Goal: Task Accomplishment & Management: Manage account settings

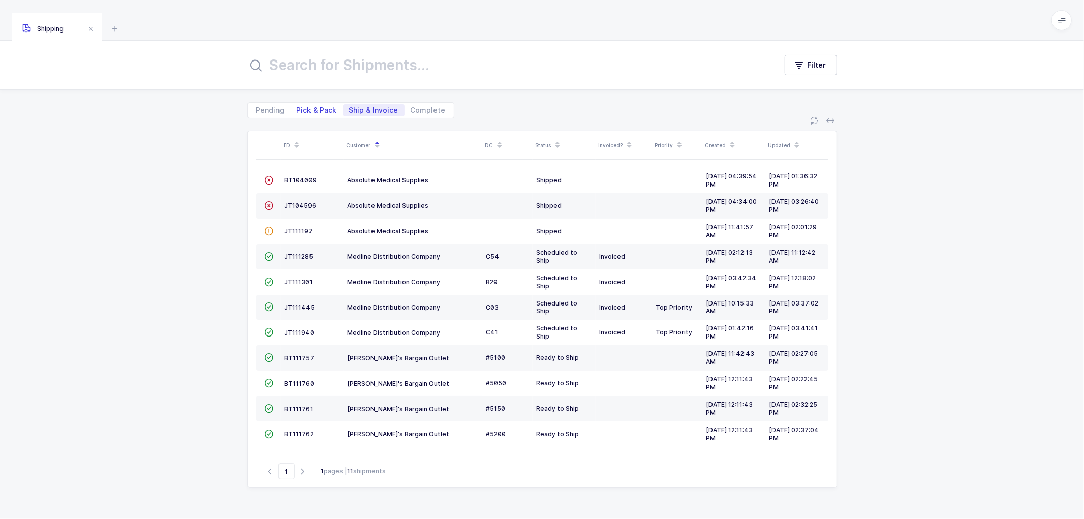
click at [317, 107] on span "Pick & Pack" at bounding box center [317, 110] width 40 height 7
click at [297, 106] on input "Pick & Pack" at bounding box center [294, 107] width 7 height 7
radio input "true"
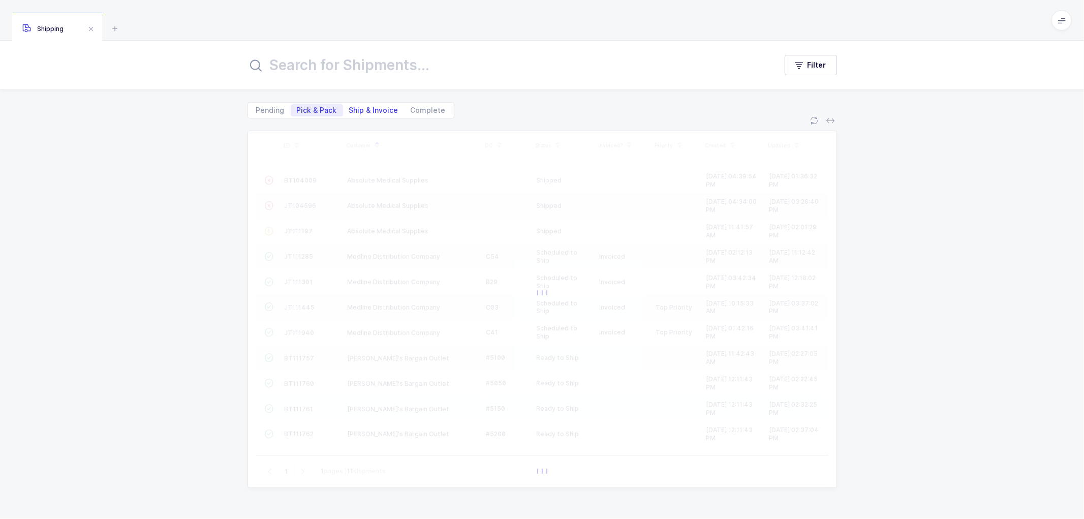
click at [368, 108] on span "Ship & Invoice" at bounding box center [373, 110] width 49 height 7
click at [350, 108] on input "Ship & Invoice" at bounding box center [346, 107] width 7 height 7
radio input "true"
radio input "false"
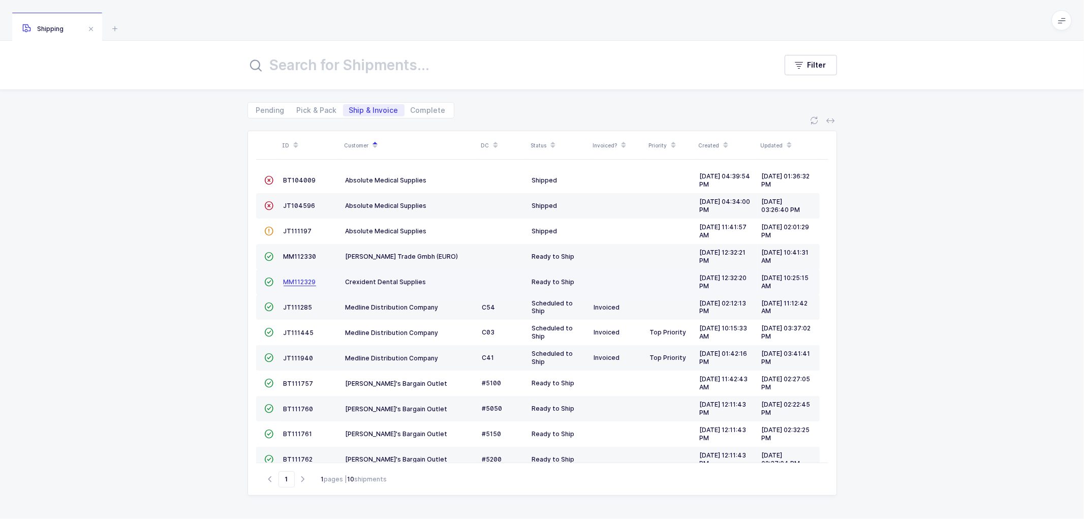
click at [300, 280] on span "MM112329" at bounding box center [299, 282] width 33 height 8
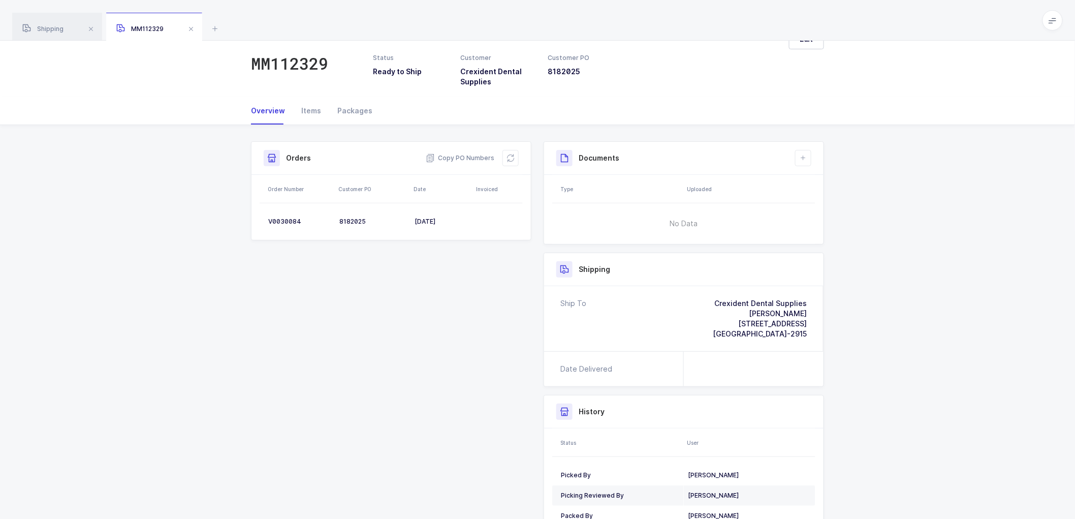
scroll to position [56, 0]
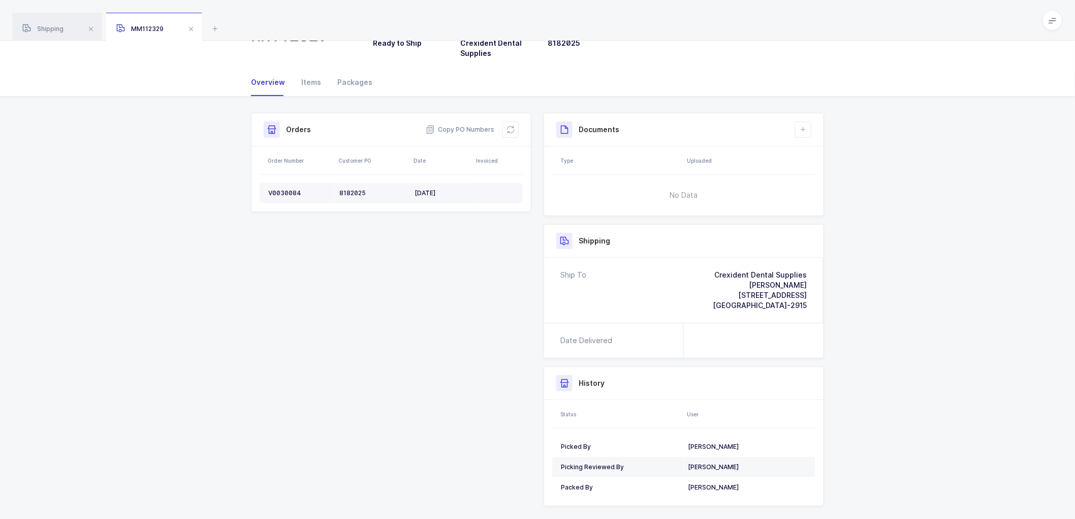
click at [278, 189] on div "V0030084" at bounding box center [299, 193] width 63 height 8
copy div "V0030084"
click at [471, 128] on span "Copy PO Numbers" at bounding box center [460, 129] width 69 height 10
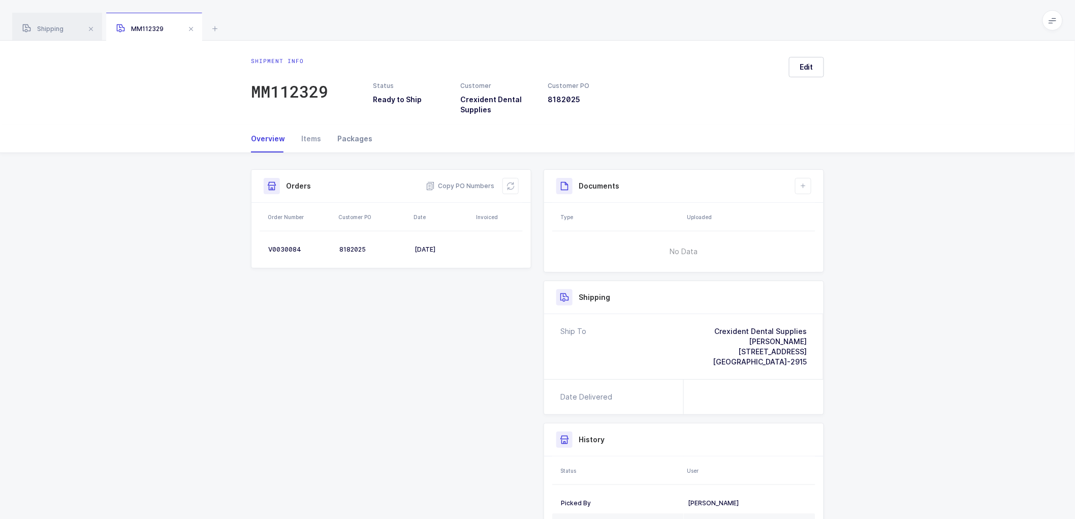
click at [353, 138] on div "Packages" at bounding box center [350, 138] width 43 height 27
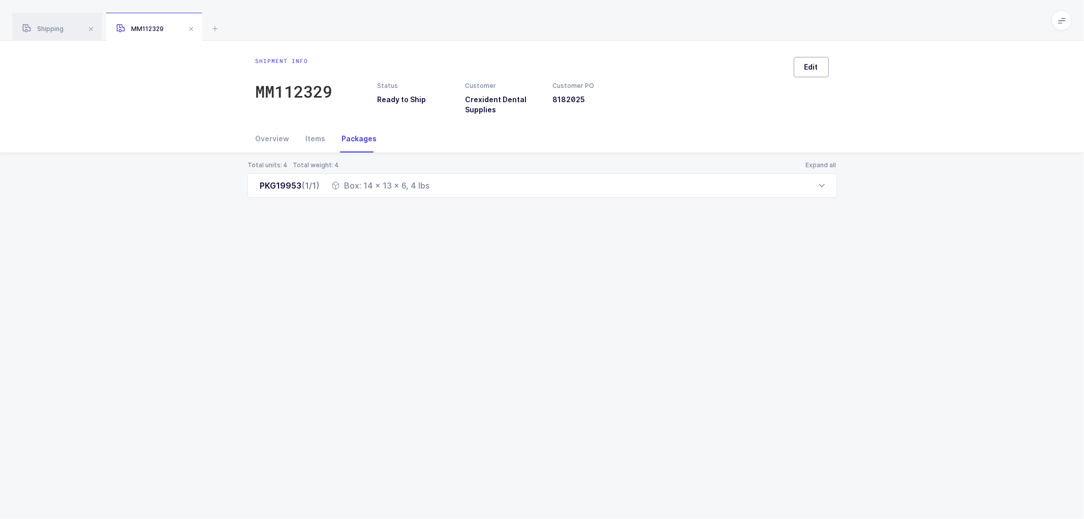
click at [804, 69] on span "Edit" at bounding box center [811, 67] width 14 height 10
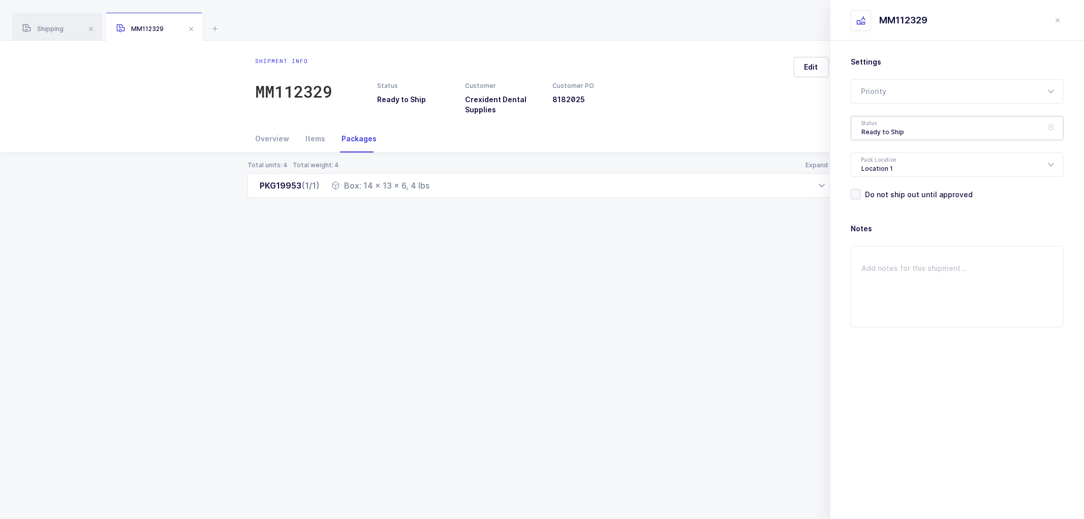
click at [870, 133] on div "Ready to Ship" at bounding box center [956, 128] width 213 height 24
click at [869, 205] on span "Shipped" at bounding box center [875, 206] width 29 height 9
type input "Shipped"
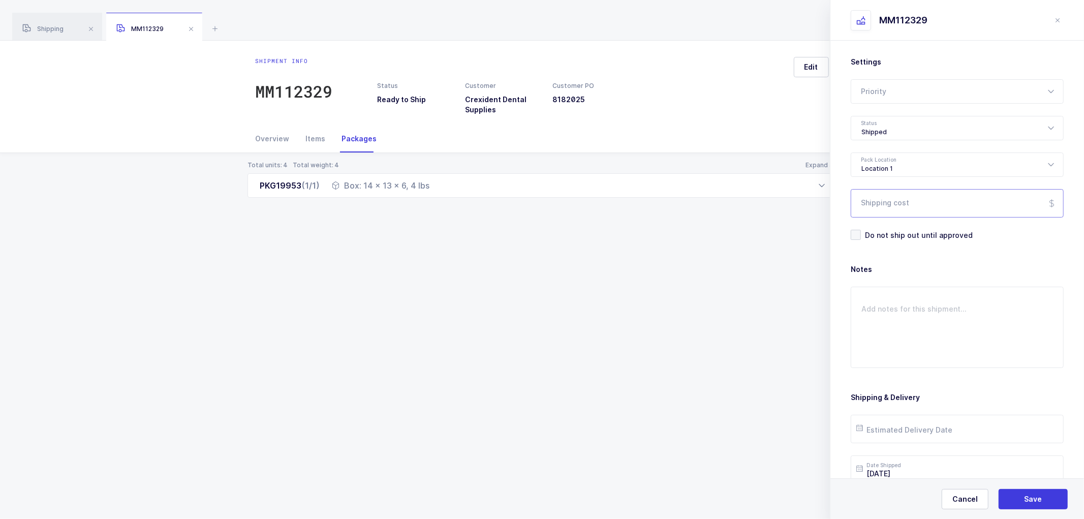
click at [884, 207] on input "Shipping cost" at bounding box center [956, 203] width 213 height 28
paste input "19.15"
type input "19.15"
click at [1020, 495] on button "Save" at bounding box center [1032, 499] width 69 height 20
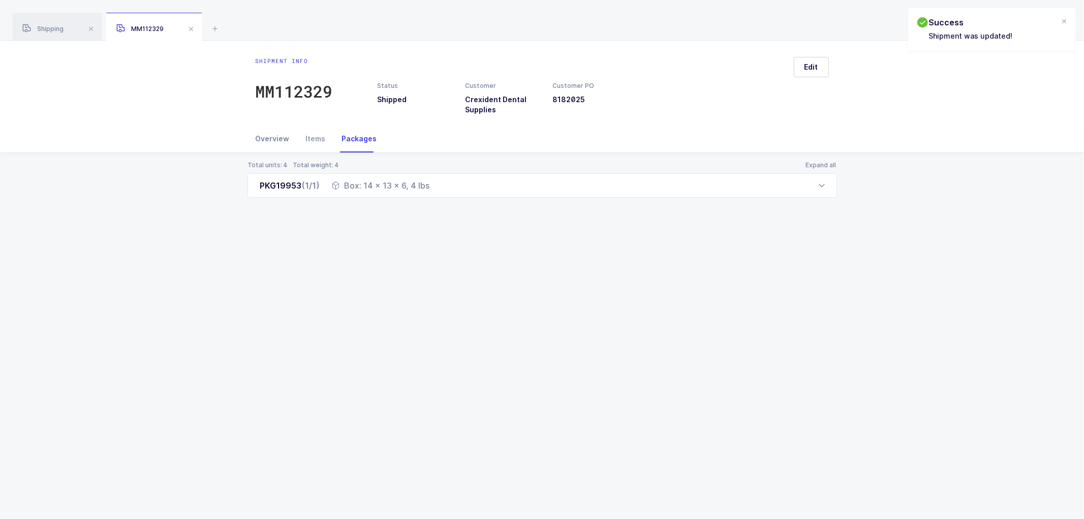
click at [266, 135] on div "Overview" at bounding box center [277, 138] width 42 height 27
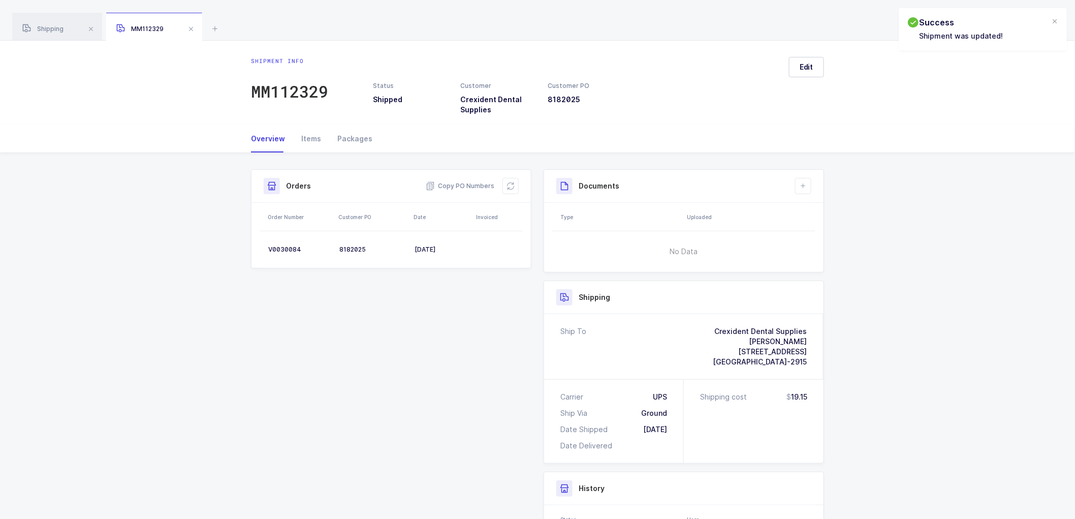
drag, startPoint x: 507, startPoint y: 180, endPoint x: 532, endPoint y: 182, distance: 25.4
click at [507, 181] on button at bounding box center [510, 186] width 16 height 16
drag, startPoint x: 804, startPoint y: 182, endPoint x: 825, endPoint y: 206, distance: 32.0
click at [804, 182] on icon at bounding box center [803, 186] width 8 height 8
drag, startPoint x: 839, startPoint y: 209, endPoint x: 846, endPoint y: 216, distance: 10.4
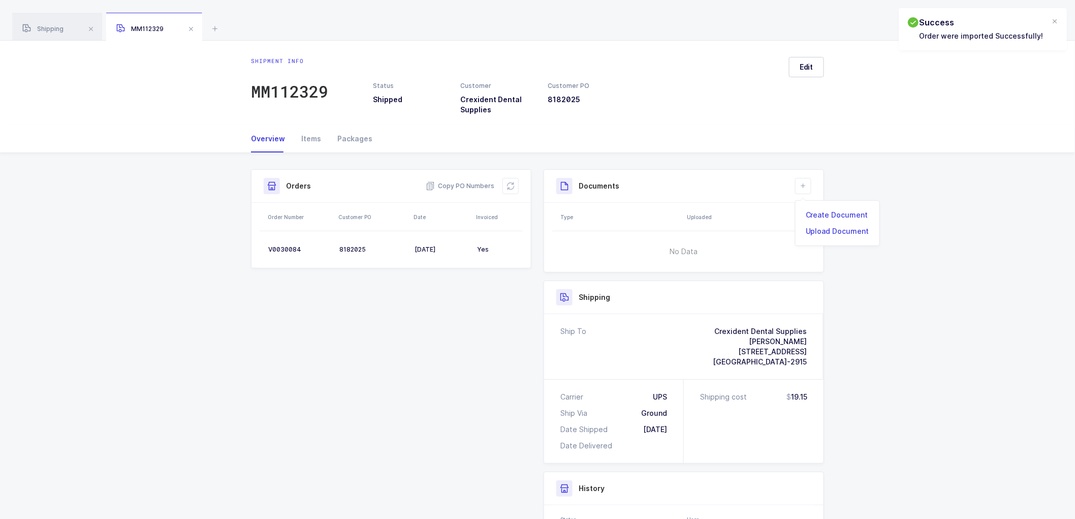
click at [838, 209] on li "Create Document" at bounding box center [838, 215] width 76 height 16
click at [1038, 499] on button "Submit" at bounding box center [1024, 499] width 69 height 20
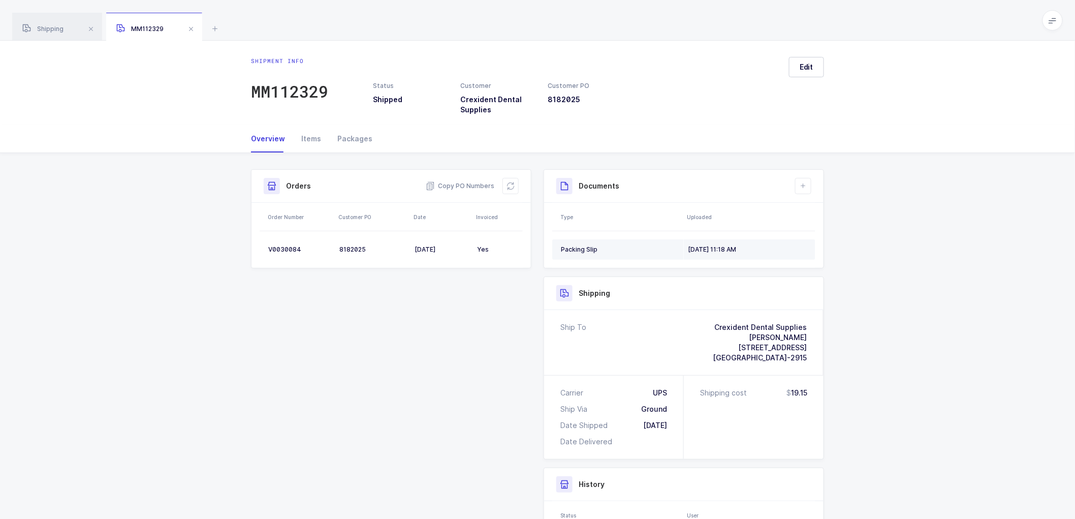
click at [591, 247] on div "Packing Slip" at bounding box center [620, 249] width 119 height 8
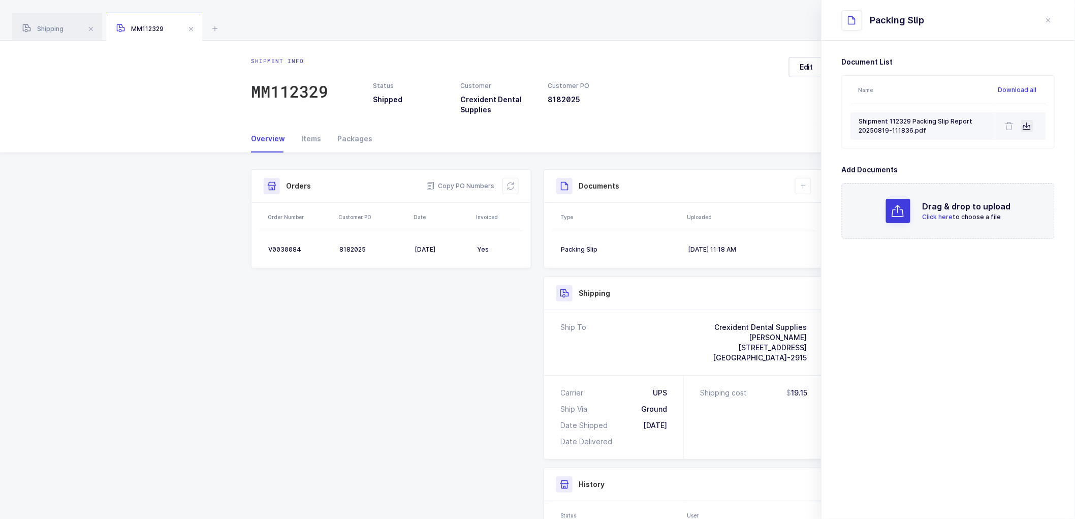
click at [1029, 124] on icon at bounding box center [1027, 126] width 8 height 8
click at [187, 213] on div "Shipment Info Shipment Number MM112329 Status Shipped Customer Crexident Dental…" at bounding box center [537, 408] width 1075 height 510
click at [1045, 18] on icon "close drawer" at bounding box center [1049, 20] width 8 height 8
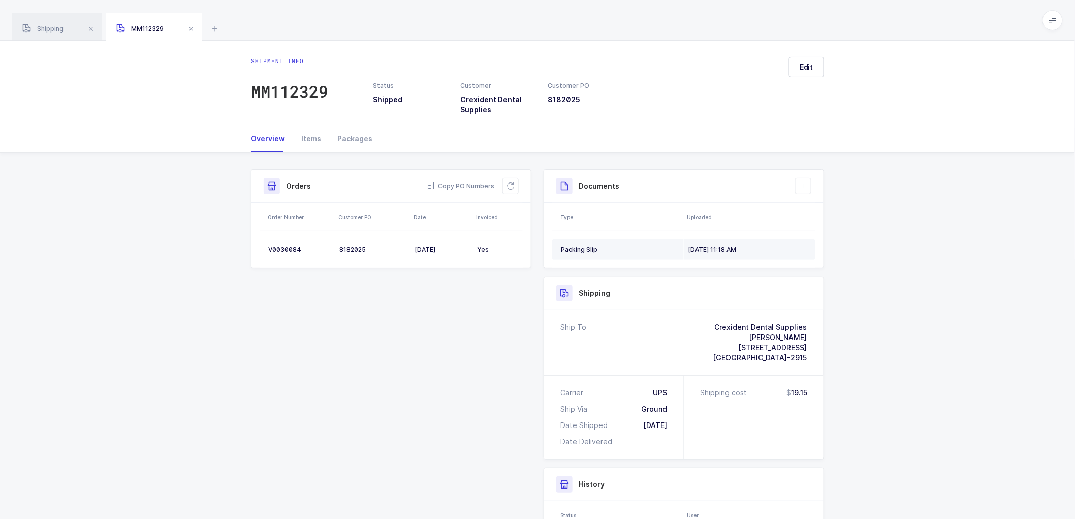
click at [717, 247] on div "[DATE] 11:18 AM" at bounding box center [747, 249] width 119 height 8
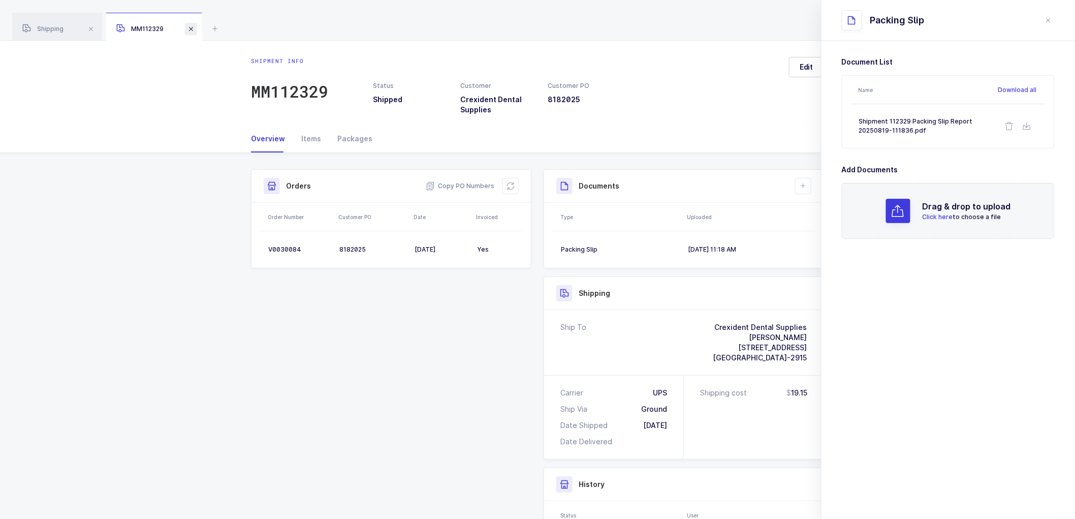
click at [192, 26] on span at bounding box center [191, 29] width 12 height 12
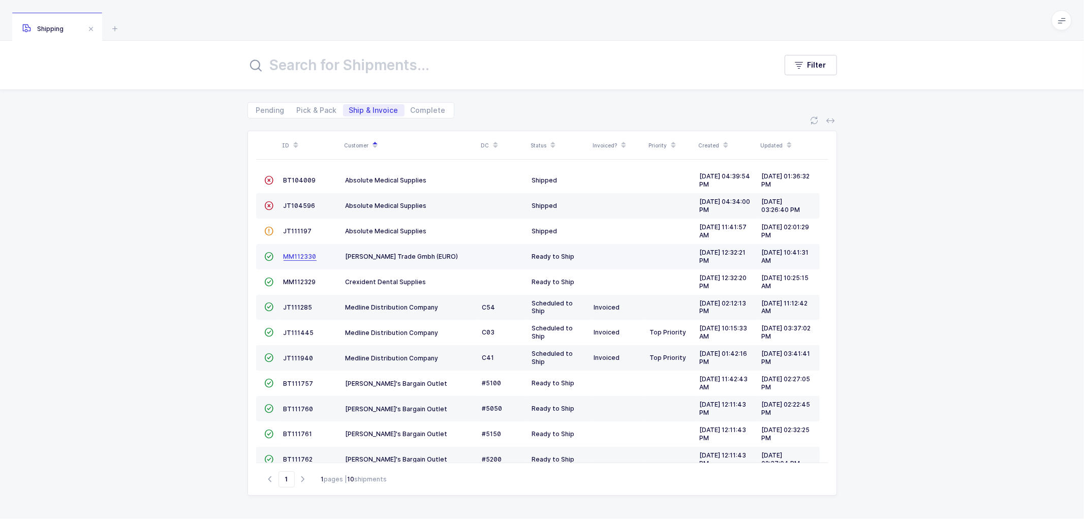
click at [297, 253] on span "MM112330" at bounding box center [299, 256] width 33 height 8
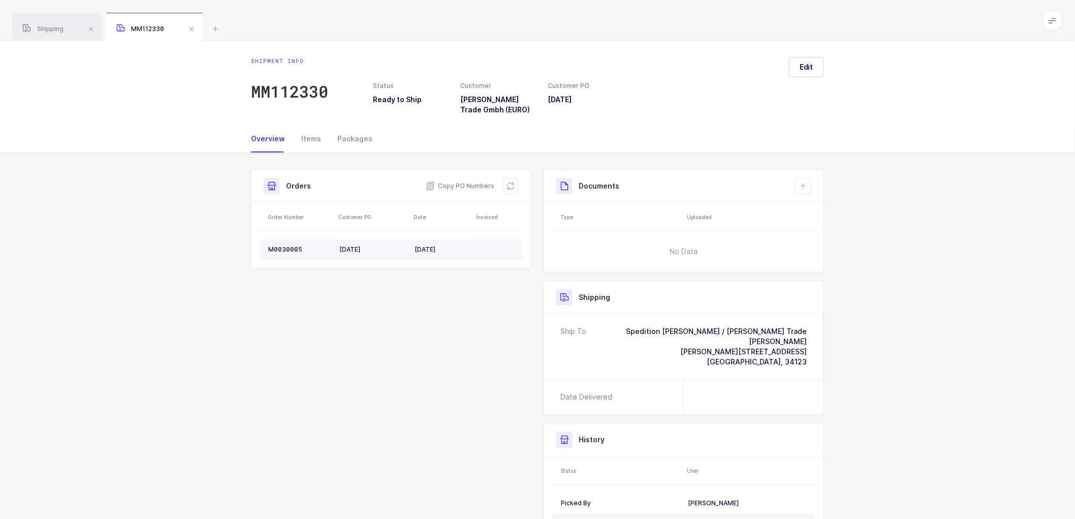
click at [282, 247] on div "M0030085" at bounding box center [299, 249] width 63 height 8
copy div "M0030085"
drag, startPoint x: 510, startPoint y: 184, endPoint x: 577, endPoint y: 184, distance: 66.6
click at [510, 183] on icon at bounding box center [511, 186] width 8 height 8
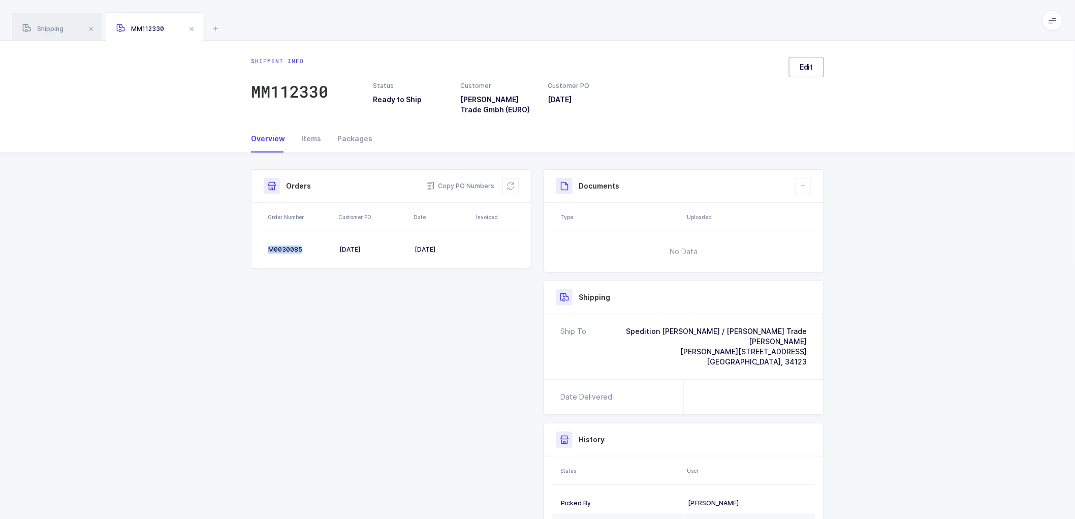
click at [808, 64] on span "Edit" at bounding box center [807, 67] width 14 height 10
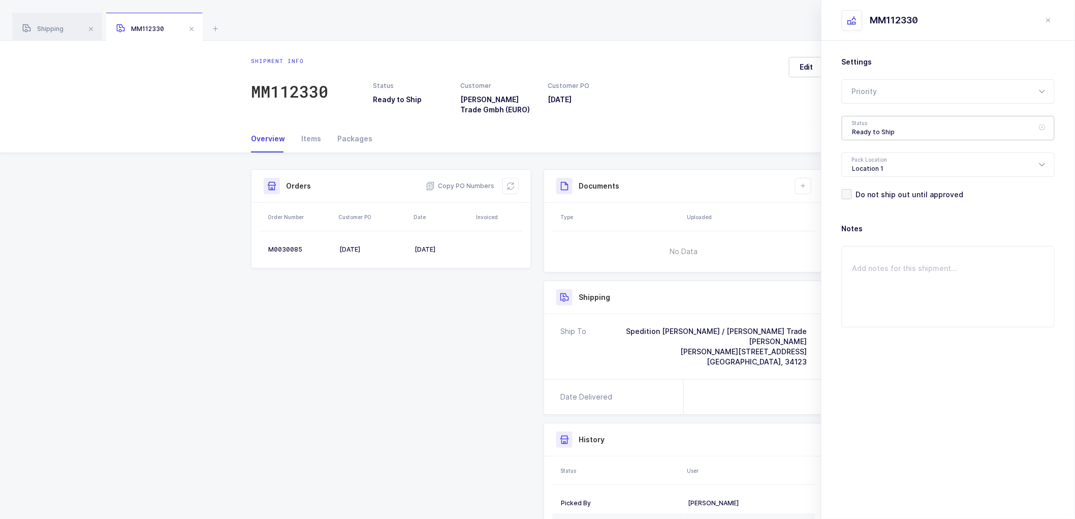
click at [862, 122] on div "Ready to Ship" at bounding box center [948, 128] width 213 height 24
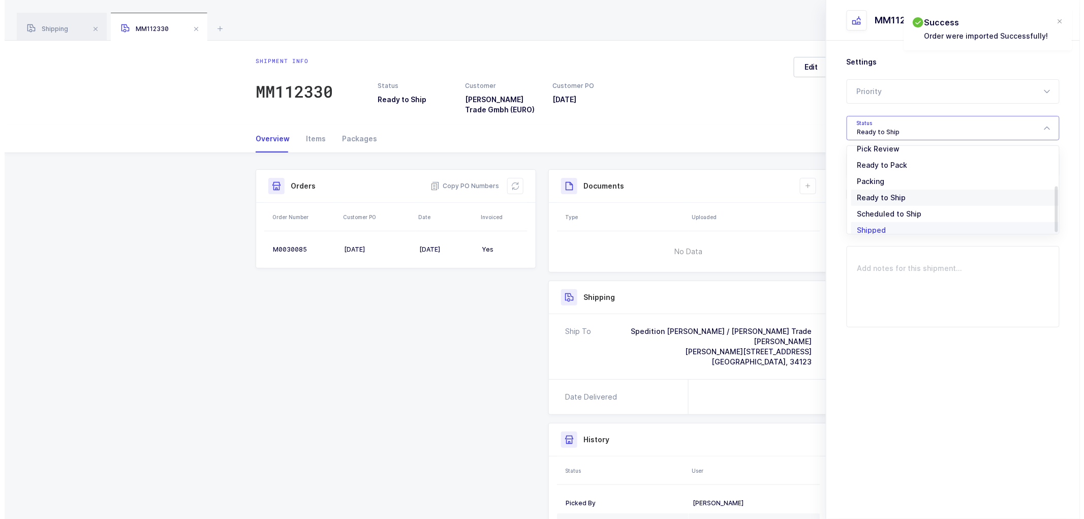
scroll to position [84, 0]
click at [859, 189] on span "Scheduled to Ship" at bounding box center [884, 189] width 65 height 9
type input "Scheduled to Ship"
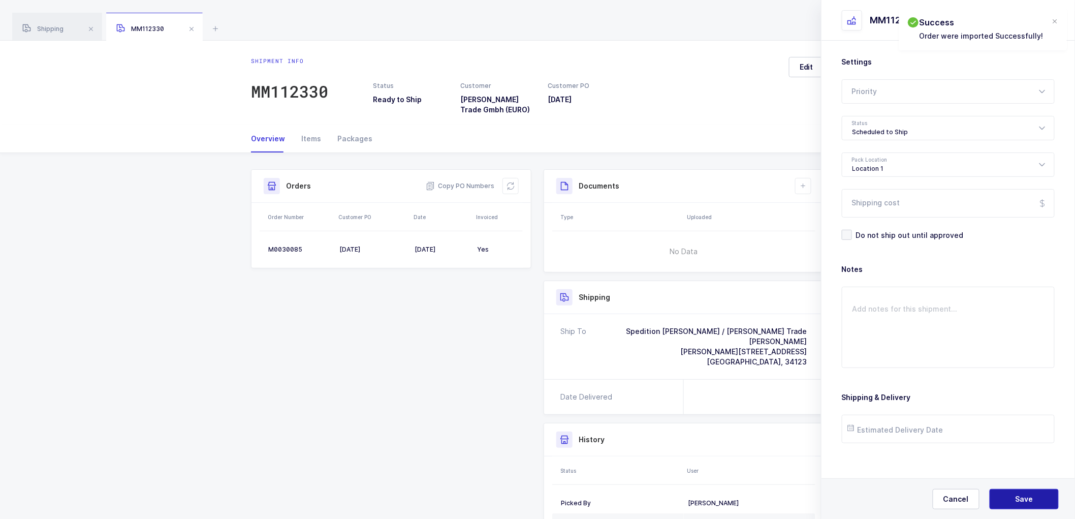
click at [1017, 492] on button "Save" at bounding box center [1024, 499] width 69 height 20
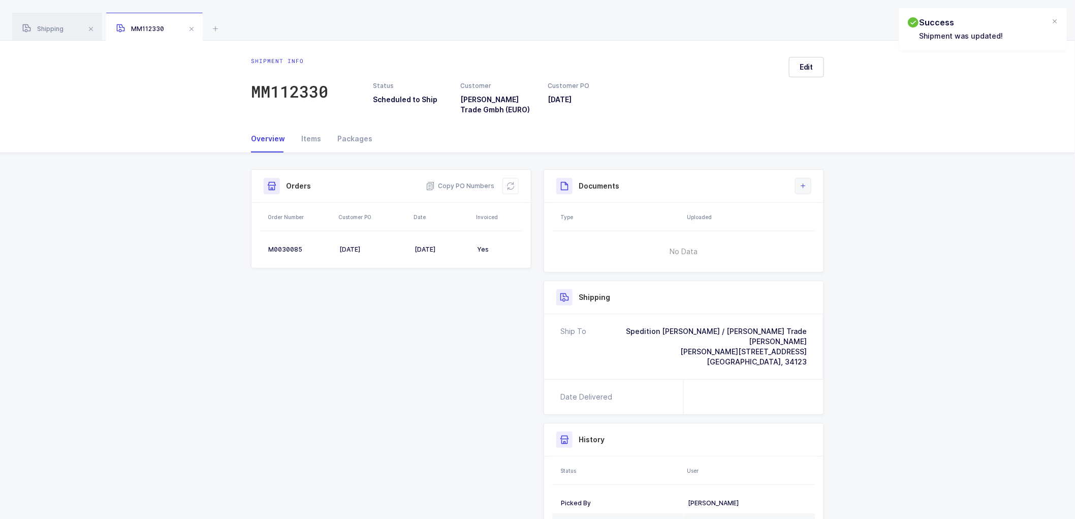
click at [803, 182] on icon at bounding box center [803, 186] width 8 height 8
click at [840, 214] on li "Create Document" at bounding box center [838, 215] width 76 height 16
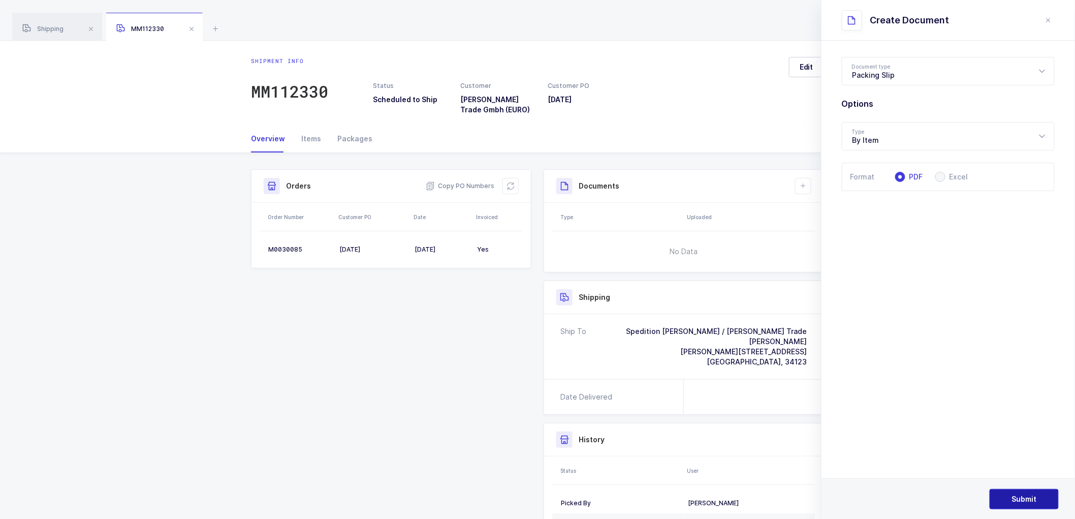
click at [1022, 499] on span "Submit" at bounding box center [1024, 499] width 25 height 10
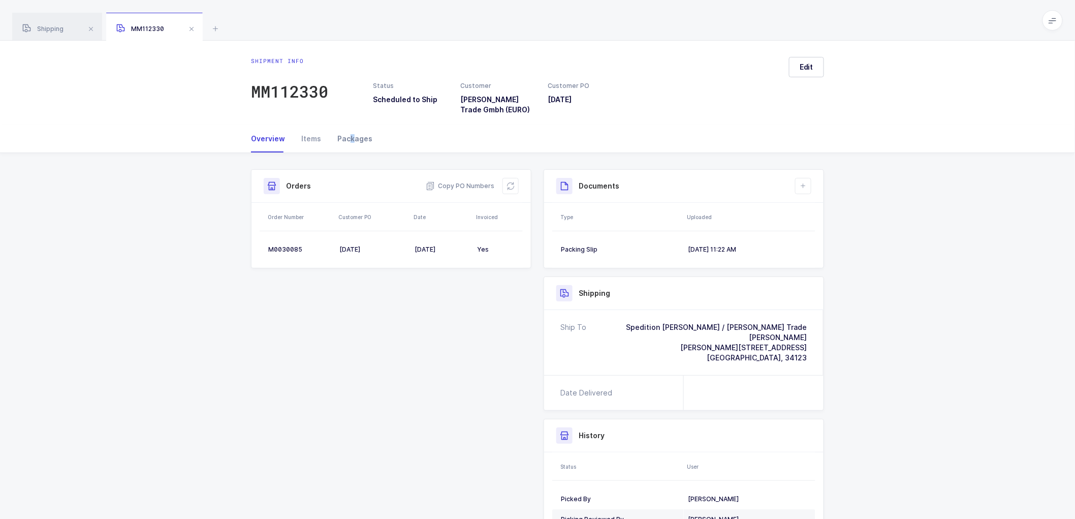
drag, startPoint x: 350, startPoint y: 135, endPoint x: 372, endPoint y: 144, distance: 24.2
click at [351, 135] on div "Packages" at bounding box center [350, 138] width 43 height 27
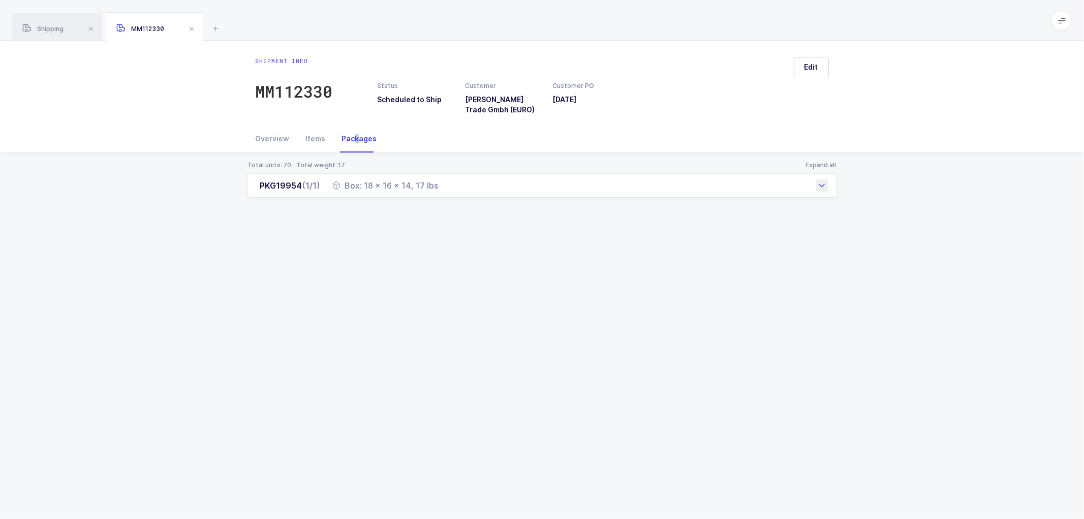
drag, startPoint x: 257, startPoint y: 183, endPoint x: 404, endPoint y: 185, distance: 147.9
click at [404, 185] on div "PKG19954 (1/1) Box: 18 x 16 x 14, 17 lbs" at bounding box center [541, 185] width 589 height 24
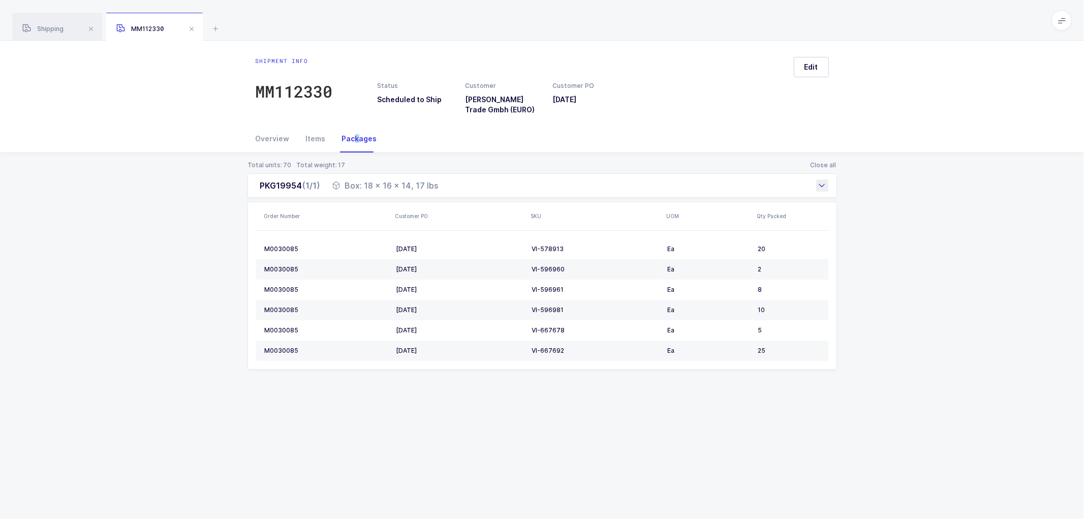
click at [439, 189] on div "PKG19954 (1/1) Box: 18 x 16 x 14, 17 lbs" at bounding box center [541, 185] width 589 height 24
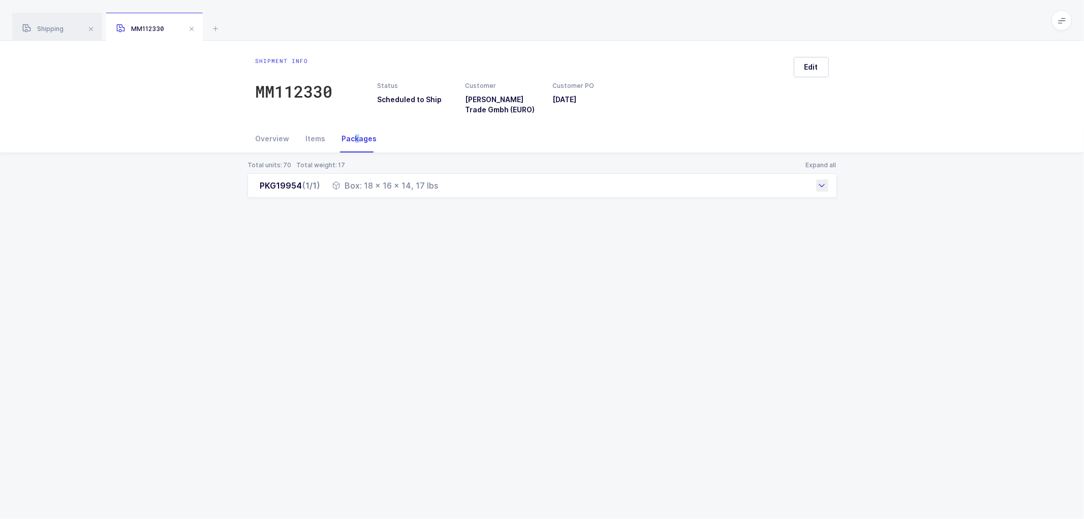
click at [446, 187] on div "PKG19954 (1/1) Box: 18 x 16 x 14, 17 lbs" at bounding box center [541, 185] width 589 height 24
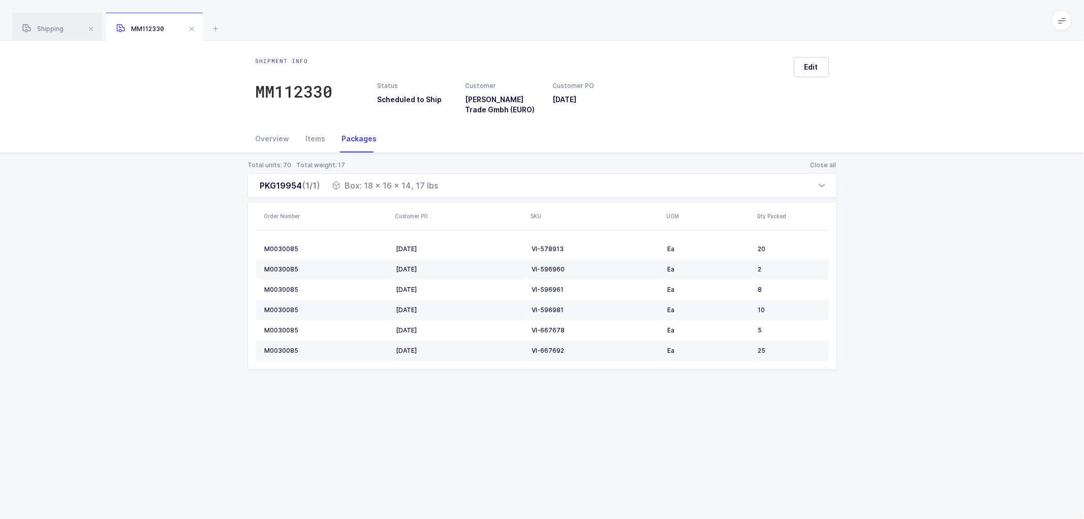
drag, startPoint x: 393, startPoint y: 398, endPoint x: 376, endPoint y: 352, distance: 49.2
click at [392, 399] on div "Total units: 70 Total weight: 17 Close all PKG19954 (1/1) Box: 18 x 16 x 14, 17…" at bounding box center [541, 277] width 1067 height 249
drag, startPoint x: 343, startPoint y: 184, endPoint x: 438, endPoint y: 189, distance: 95.7
click at [438, 189] on div "PKG19954 (1/1) Box: 18 x 16 x 14, 17 lbs" at bounding box center [541, 185] width 589 height 24
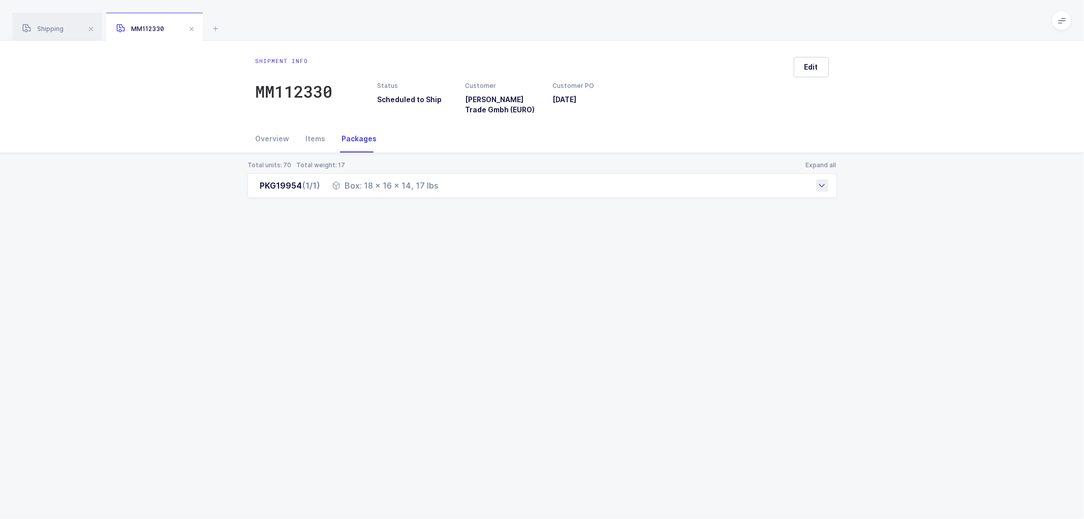
copy div "Box: 18 x 16 x 14, 17 lbs"
